Goal: Information Seeking & Learning: Find specific fact

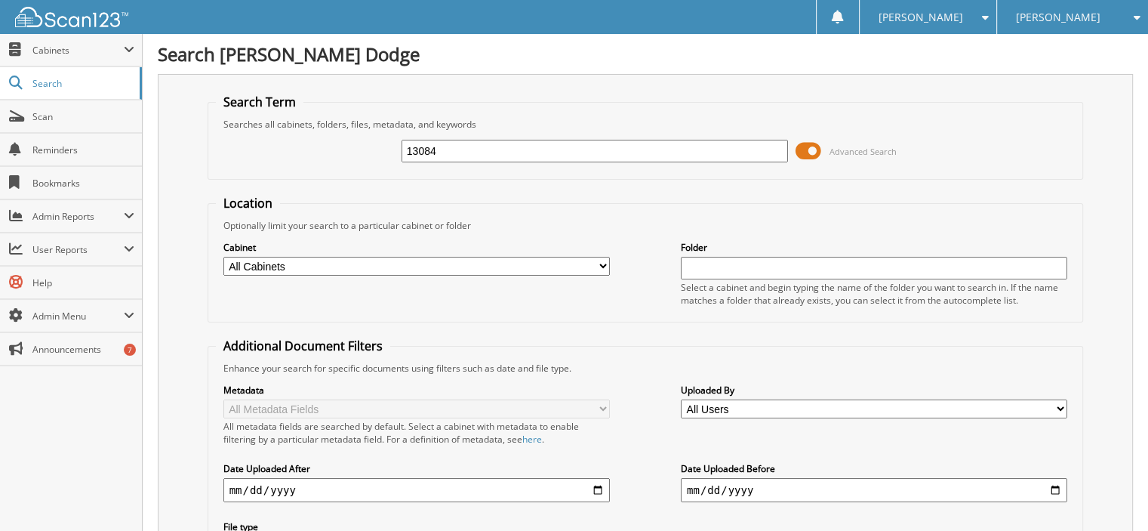
type input "13084."
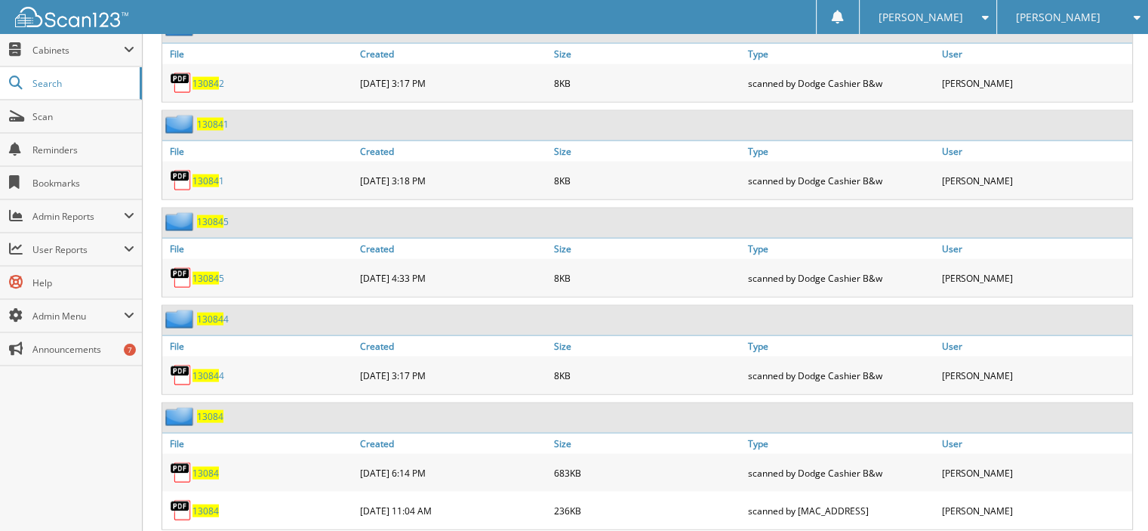
scroll to position [3246, 0]
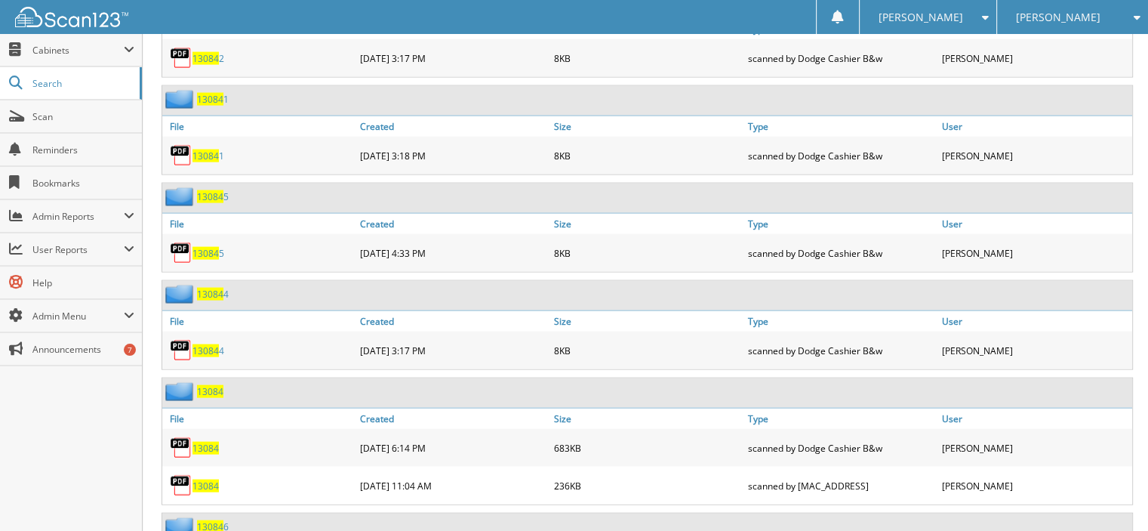
click at [199, 479] on span "13084" at bounding box center [205, 485] width 26 height 13
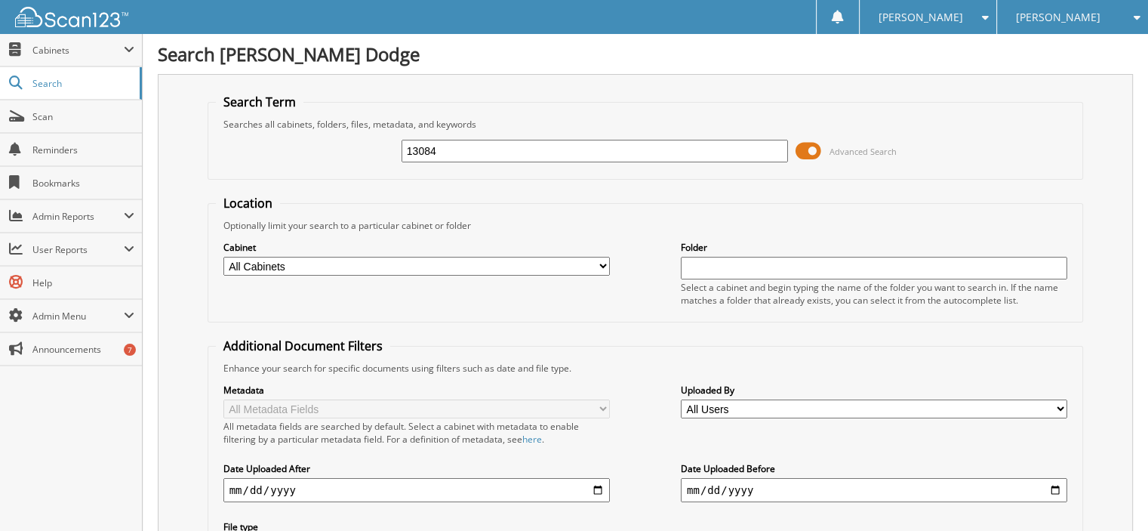
drag, startPoint x: 465, startPoint y: 155, endPoint x: 245, endPoint y: 137, distance: 220.3
click at [266, 146] on div "13084 Advanced Search" at bounding box center [646, 151] width 860 height 41
type input "t34127m"
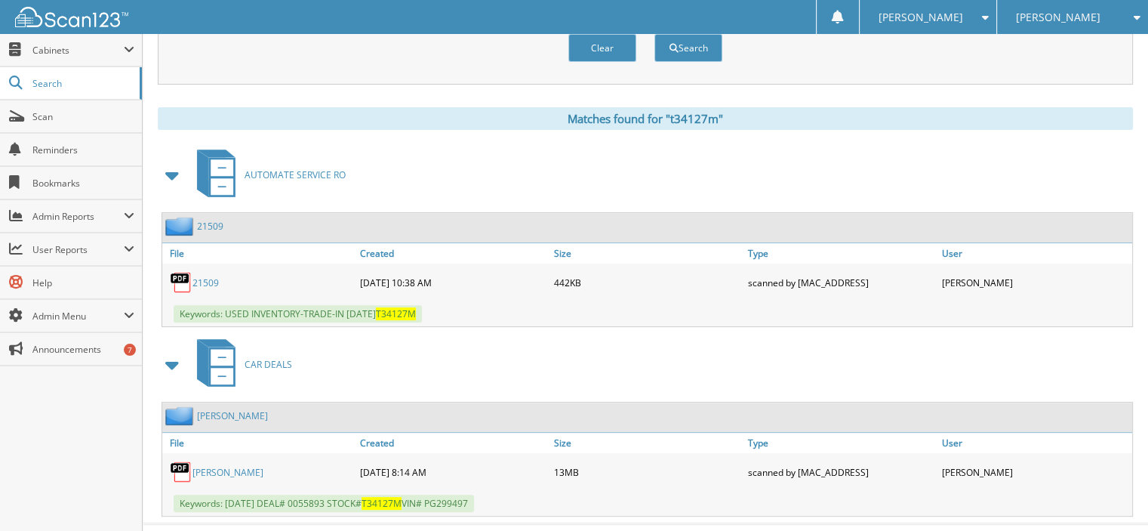
scroll to position [566, 0]
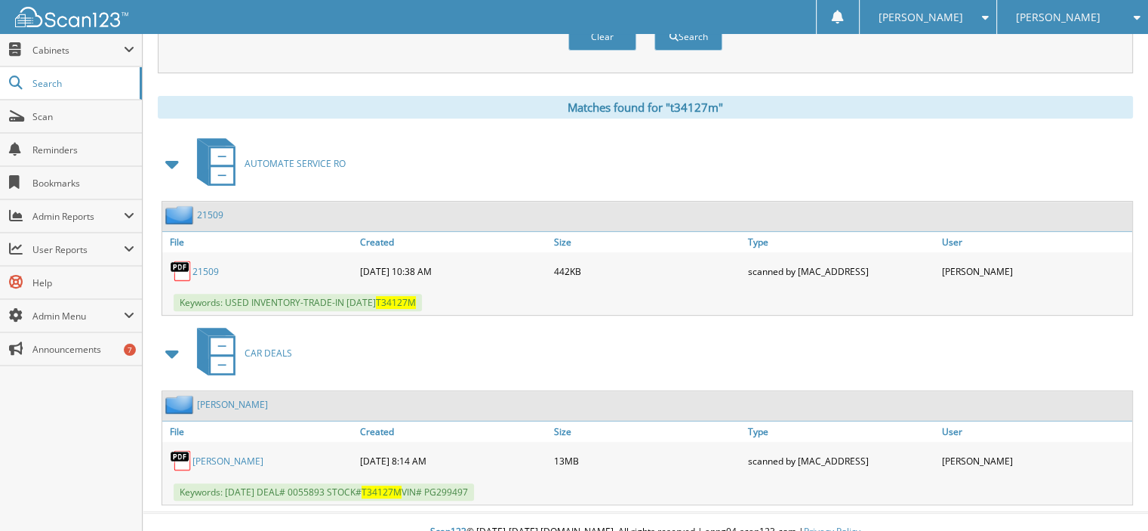
click at [209, 454] on link "VAVRO,DAVID KEVIN" at bounding box center [227, 460] width 71 height 13
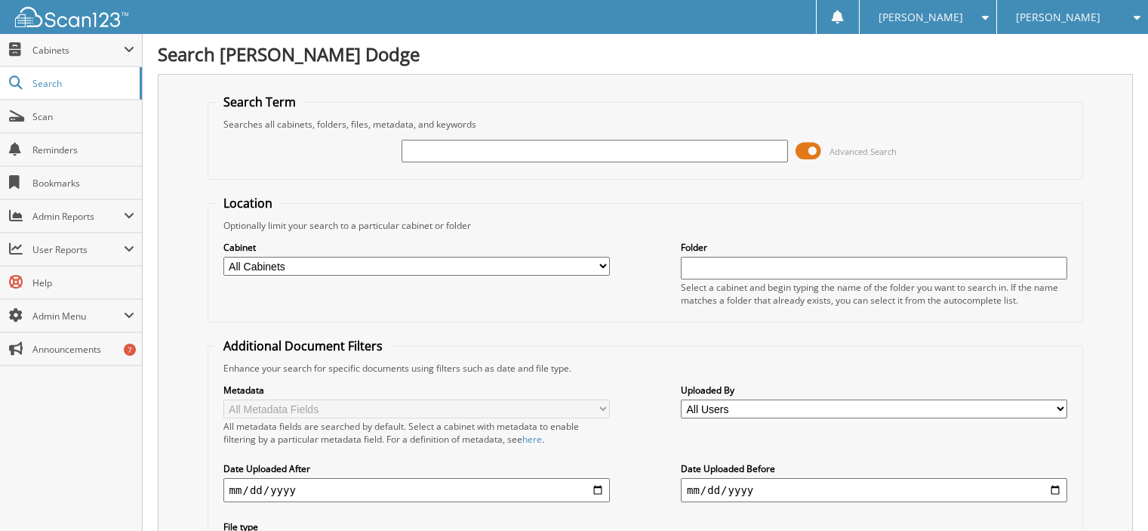
click at [85, 148] on span "Reminders" at bounding box center [83, 149] width 102 height 13
click at [436, 144] on input "text" at bounding box center [595, 151] width 386 height 23
type input "t34127m"
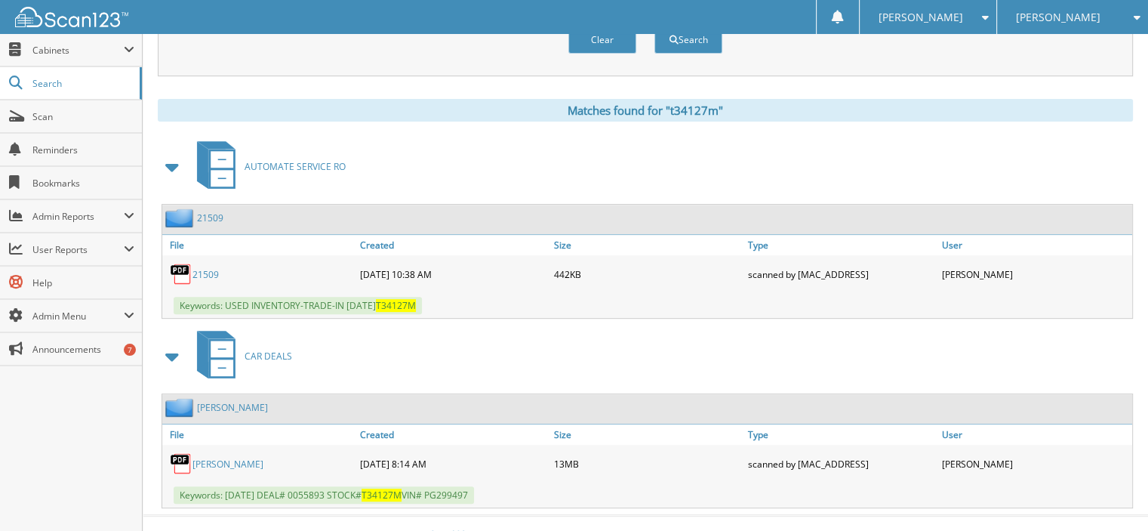
scroll to position [566, 0]
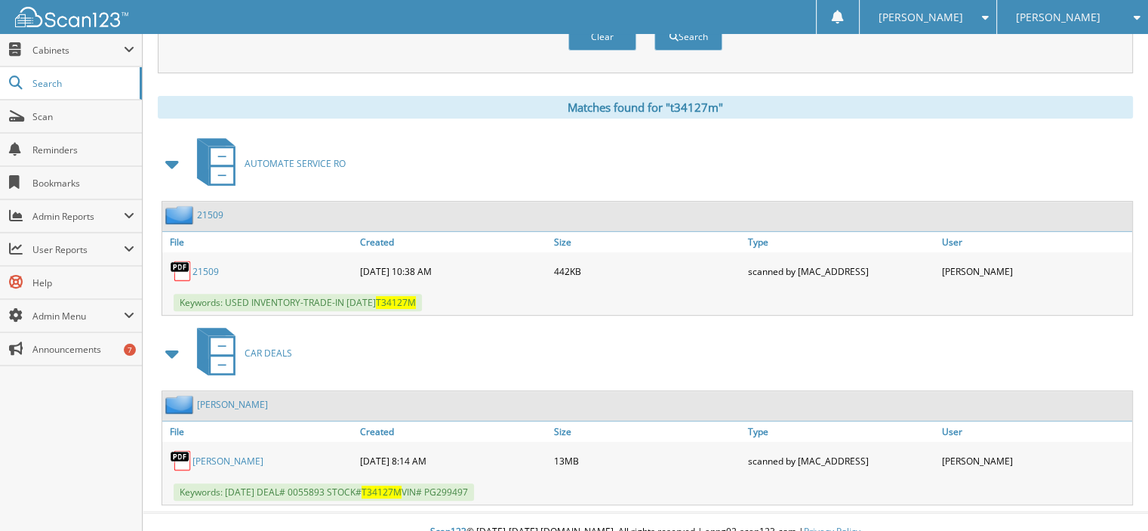
click at [245, 454] on link "VAVRO,DAVID KEVIN" at bounding box center [227, 460] width 71 height 13
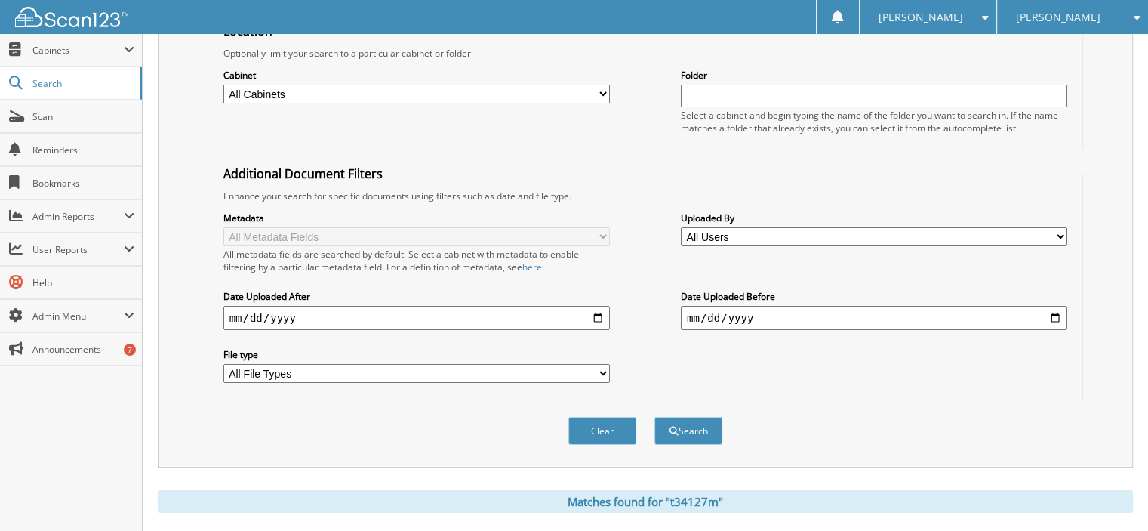
scroll to position [0, 0]
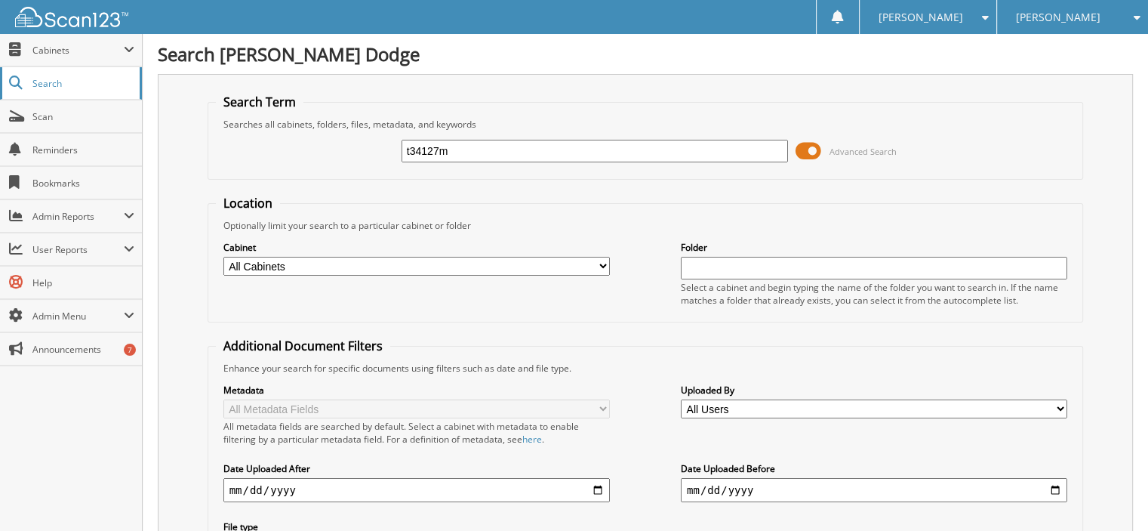
drag, startPoint x: 454, startPoint y: 143, endPoint x: 0, endPoint y: 82, distance: 457.7
type input "p4263"
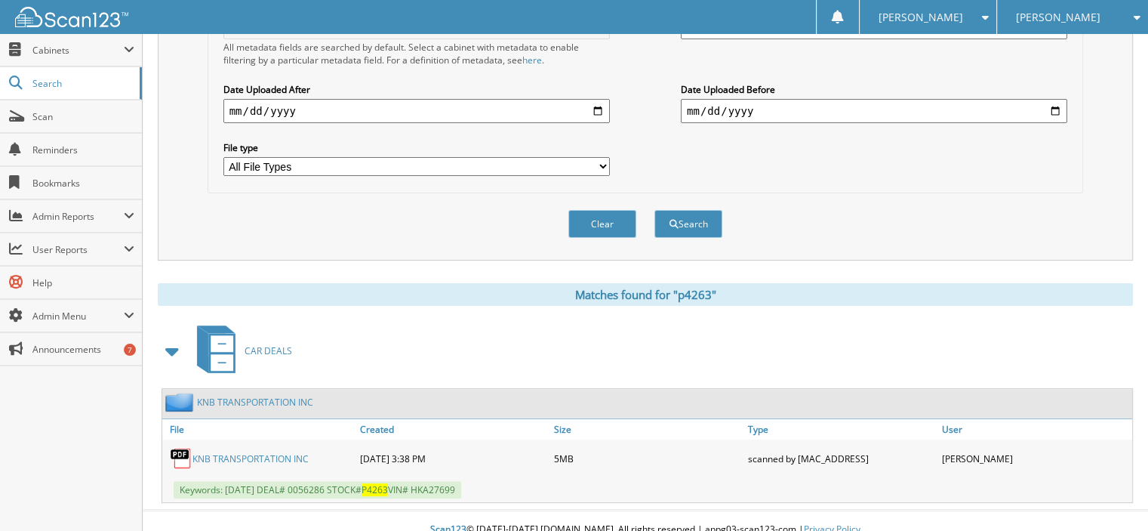
scroll to position [380, 0]
click at [260, 451] on link "KNB TRANSPORTATION INC" at bounding box center [250, 457] width 116 height 13
click at [245, 451] on link "KNB TRANSPORTATION INC" at bounding box center [250, 457] width 116 height 13
click at [269, 451] on link "KNB TRANSPORTATION INC" at bounding box center [250, 457] width 116 height 13
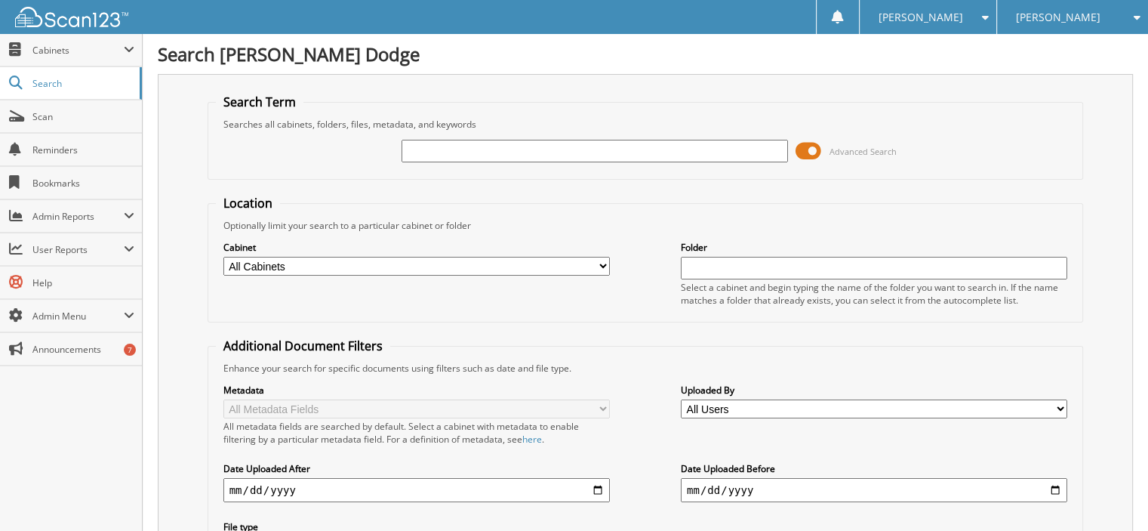
click at [423, 152] on input "text" at bounding box center [595, 151] width 386 height 23
type input "p4360a"
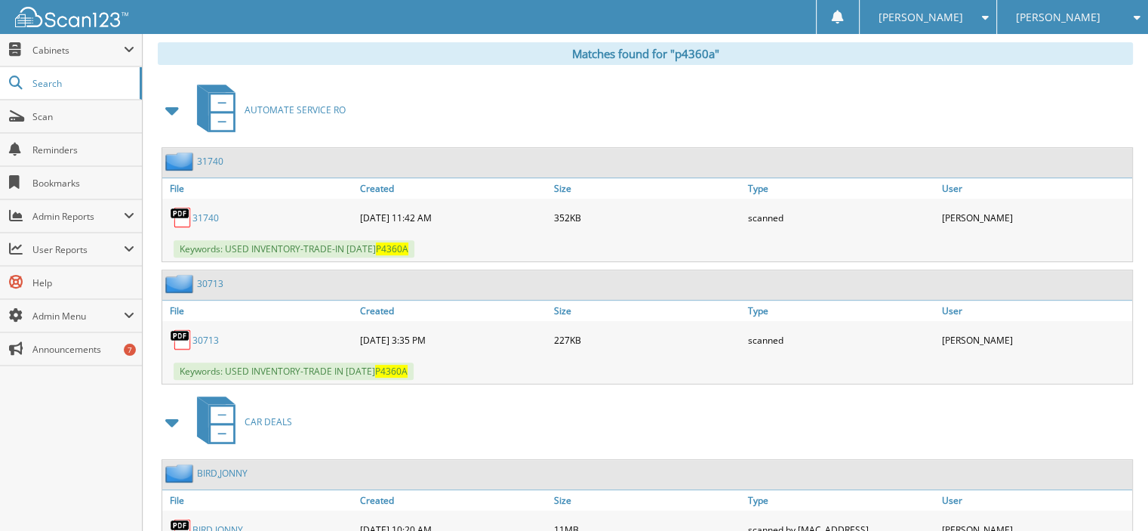
scroll to position [685, 0]
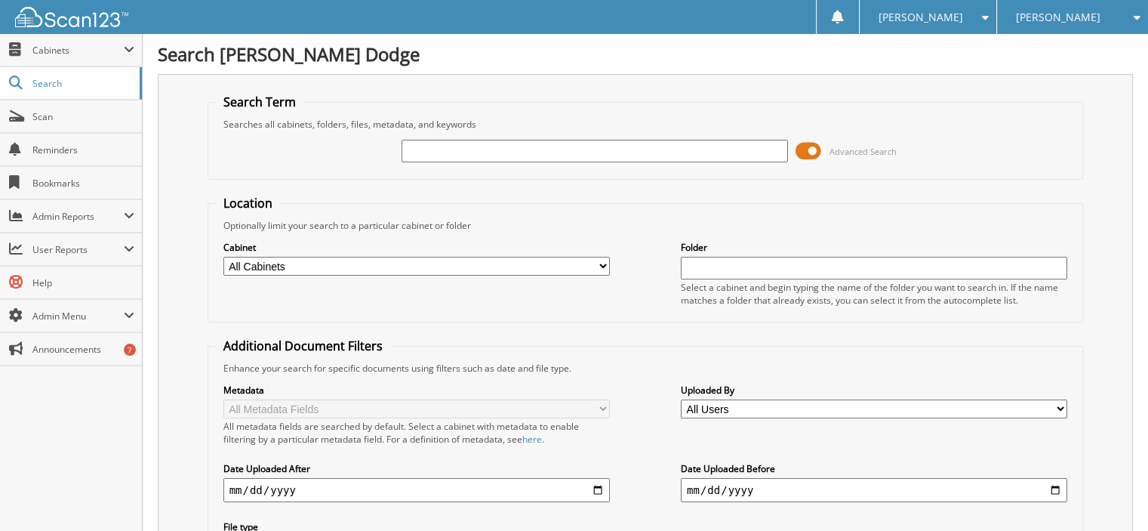
click at [437, 152] on input "text" at bounding box center [595, 151] width 386 height 23
type input "t34127m"
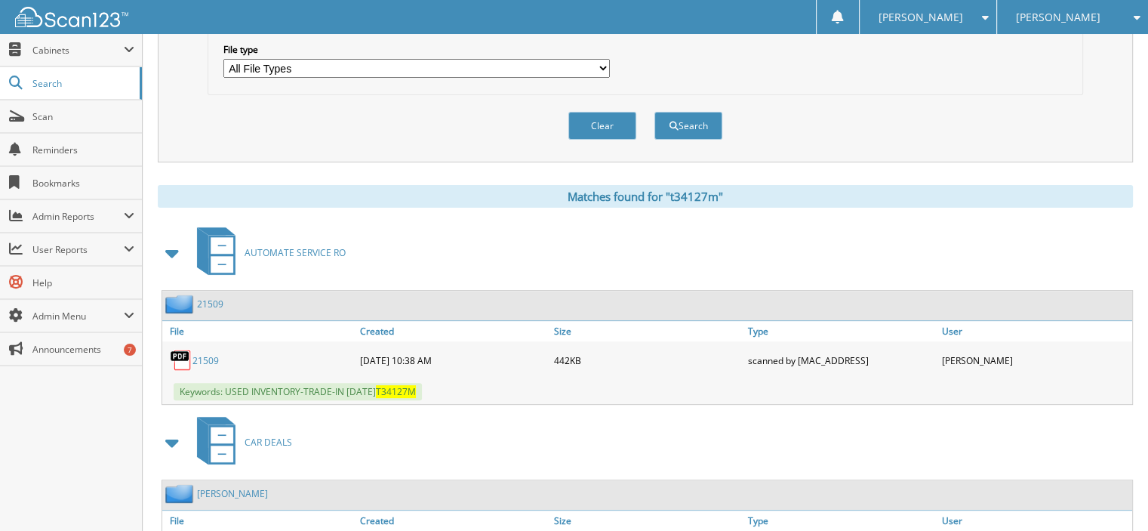
scroll to position [415, 0]
